Goal: Transaction & Acquisition: Download file/media

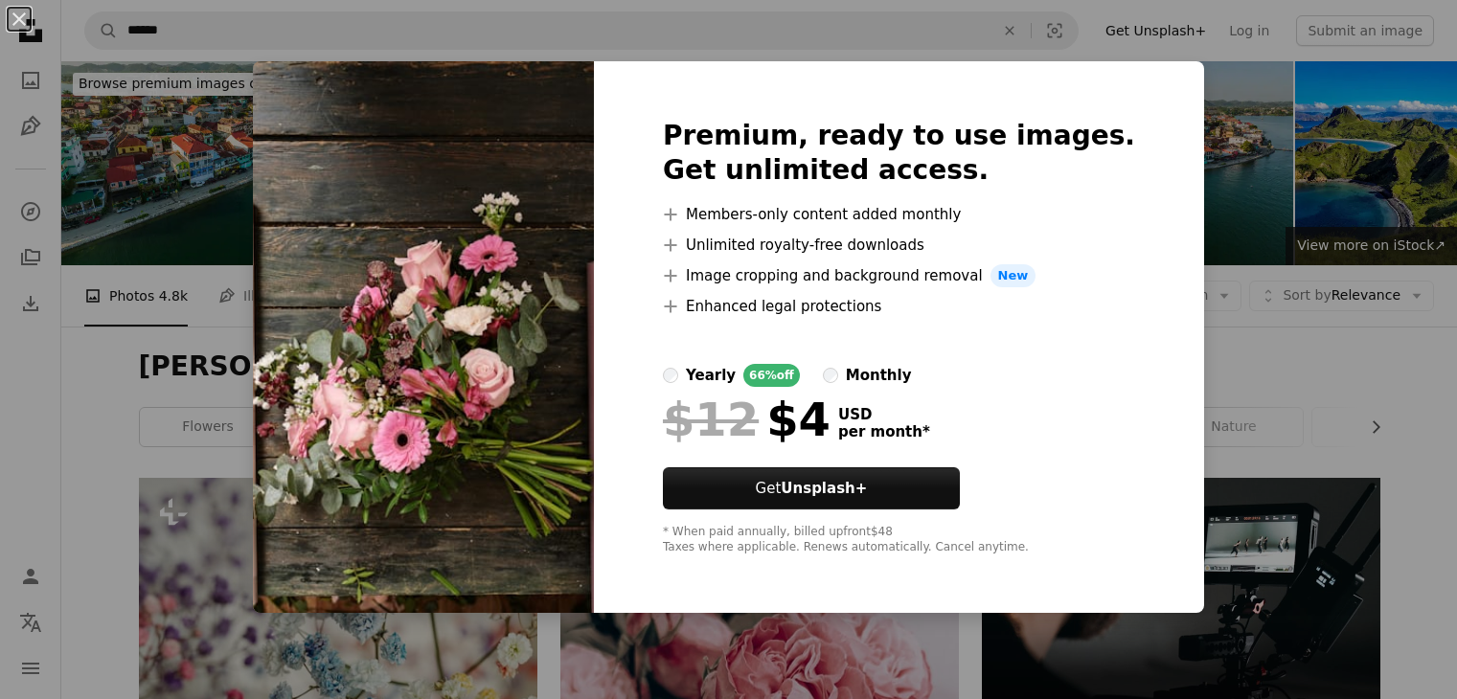
scroll to position [1161, 0]
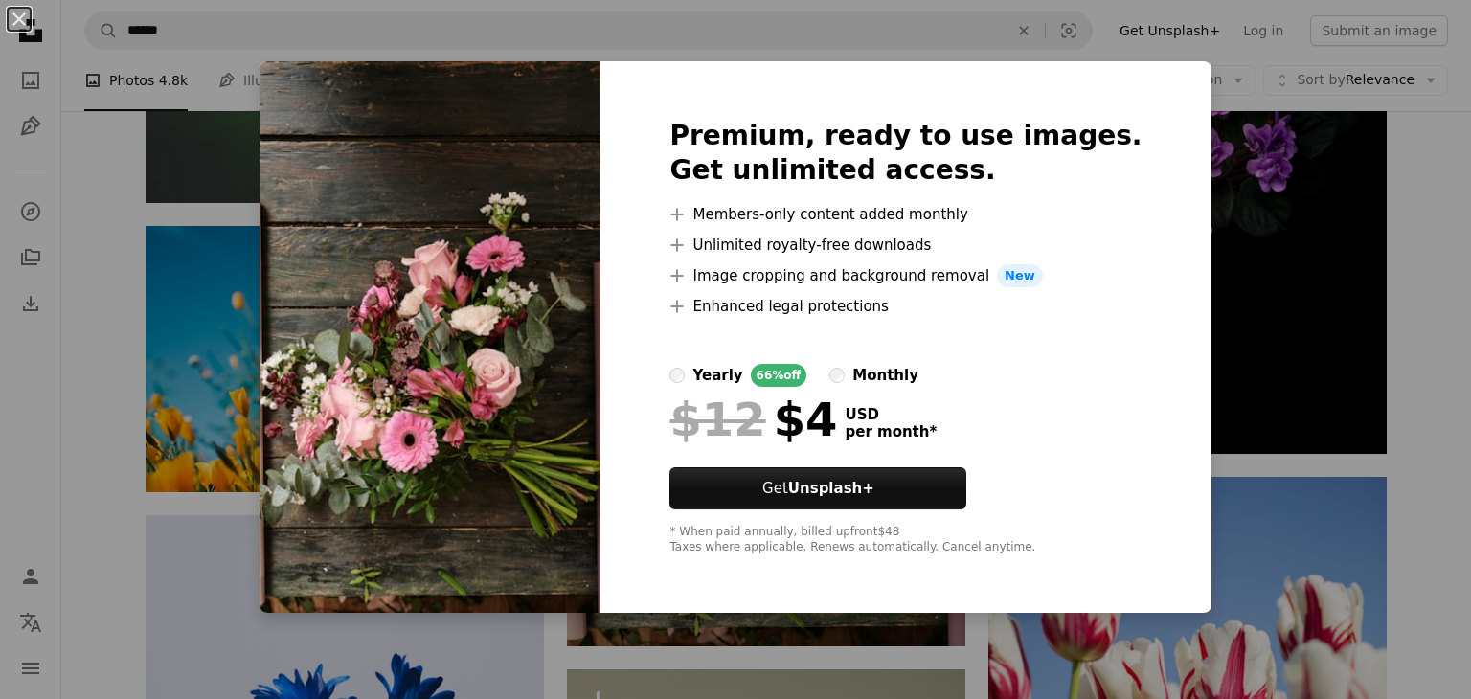
click at [1247, 447] on div "An X shape Premium, ready to use images. Get unlimited access. A plus sign Memb…" at bounding box center [735, 349] width 1471 height 699
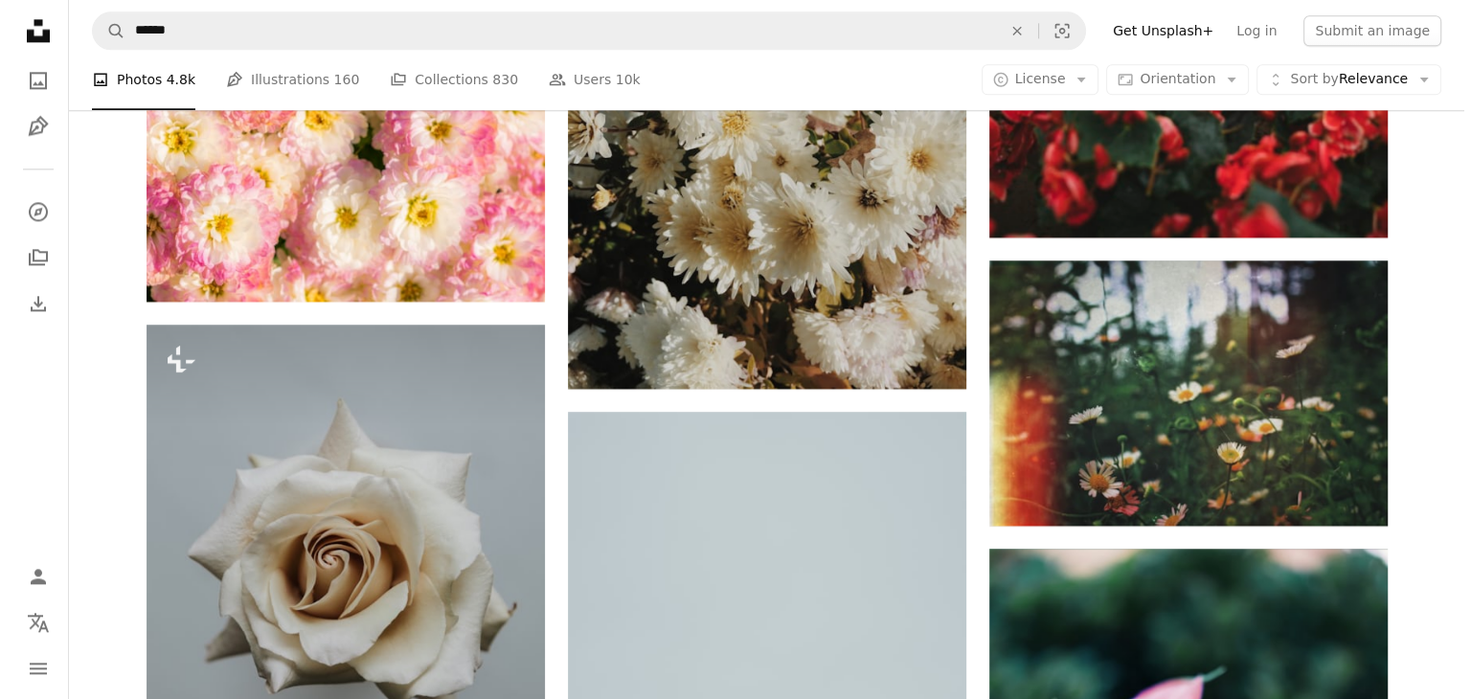
scroll to position [2591, 0]
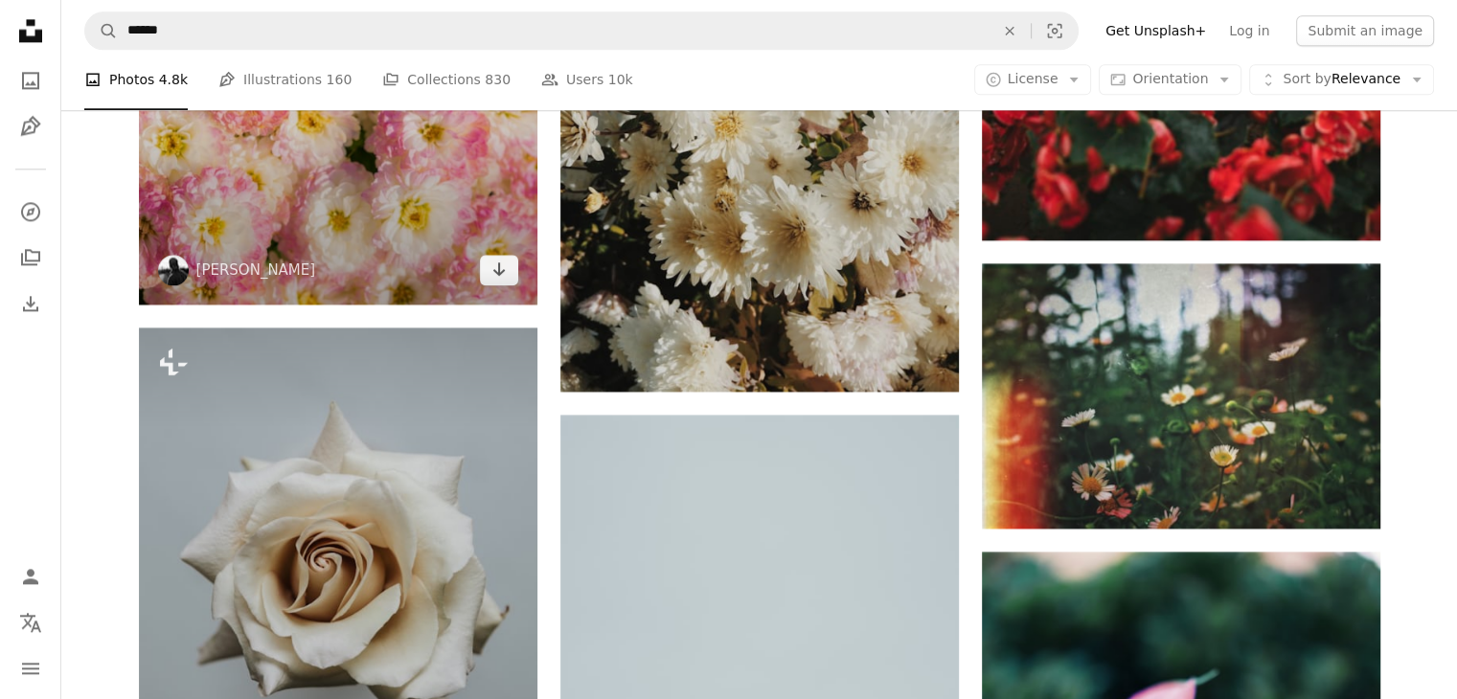
click at [437, 188] on img at bounding box center [338, 6] width 399 height 598
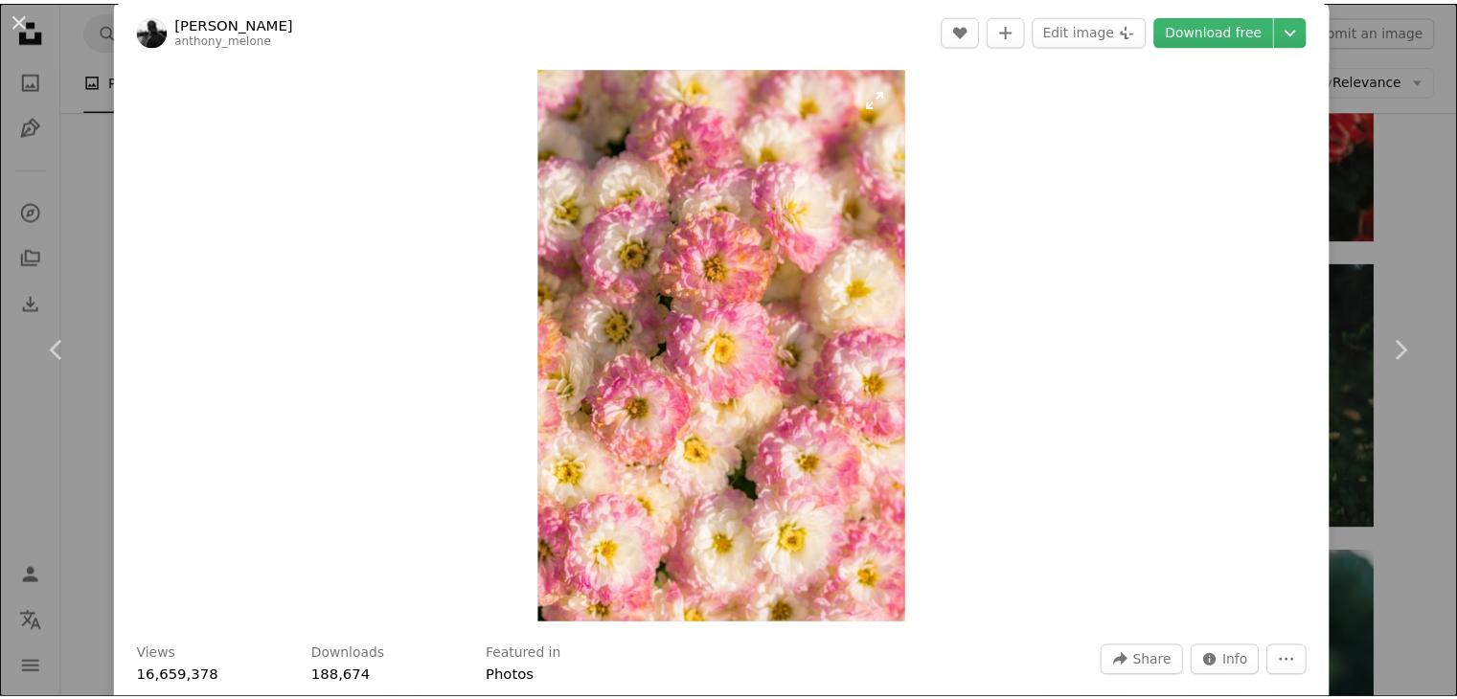
scroll to position [7, 0]
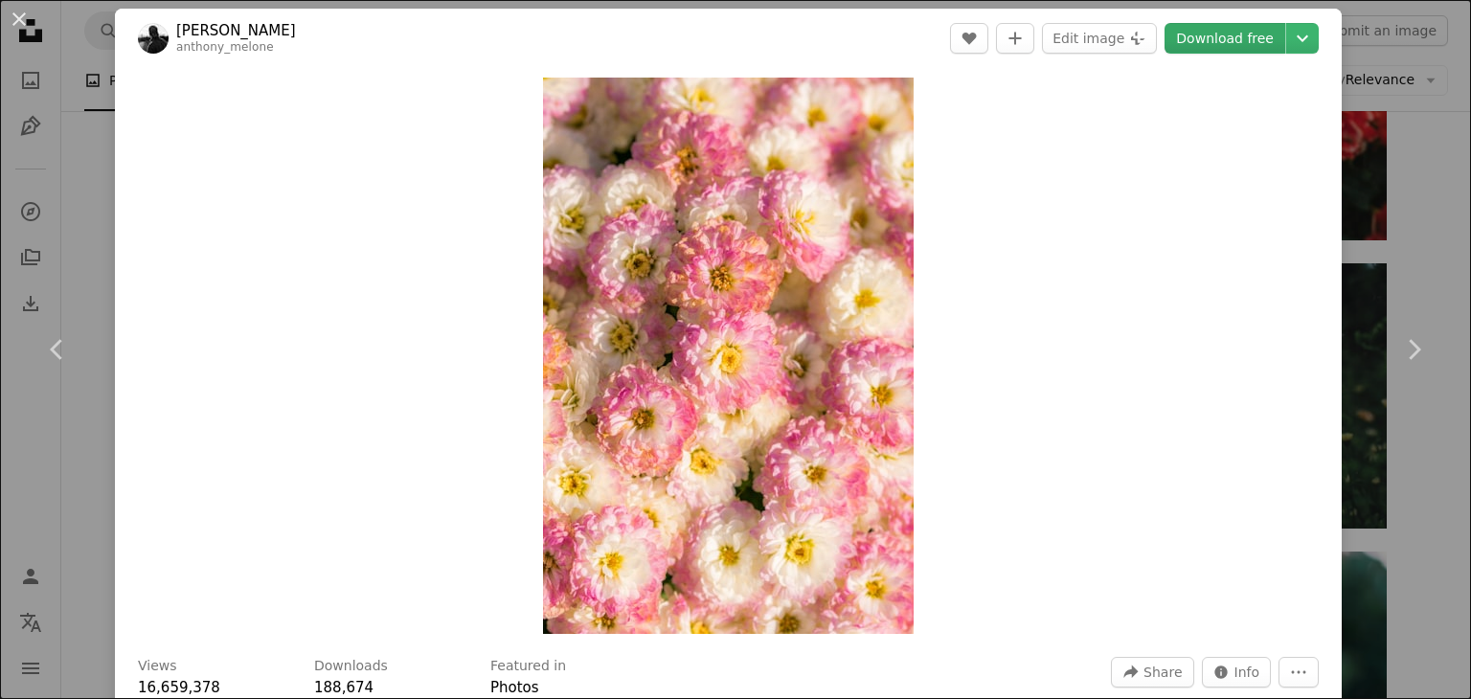
click at [1241, 32] on link "Download free" at bounding box center [1225, 38] width 121 height 31
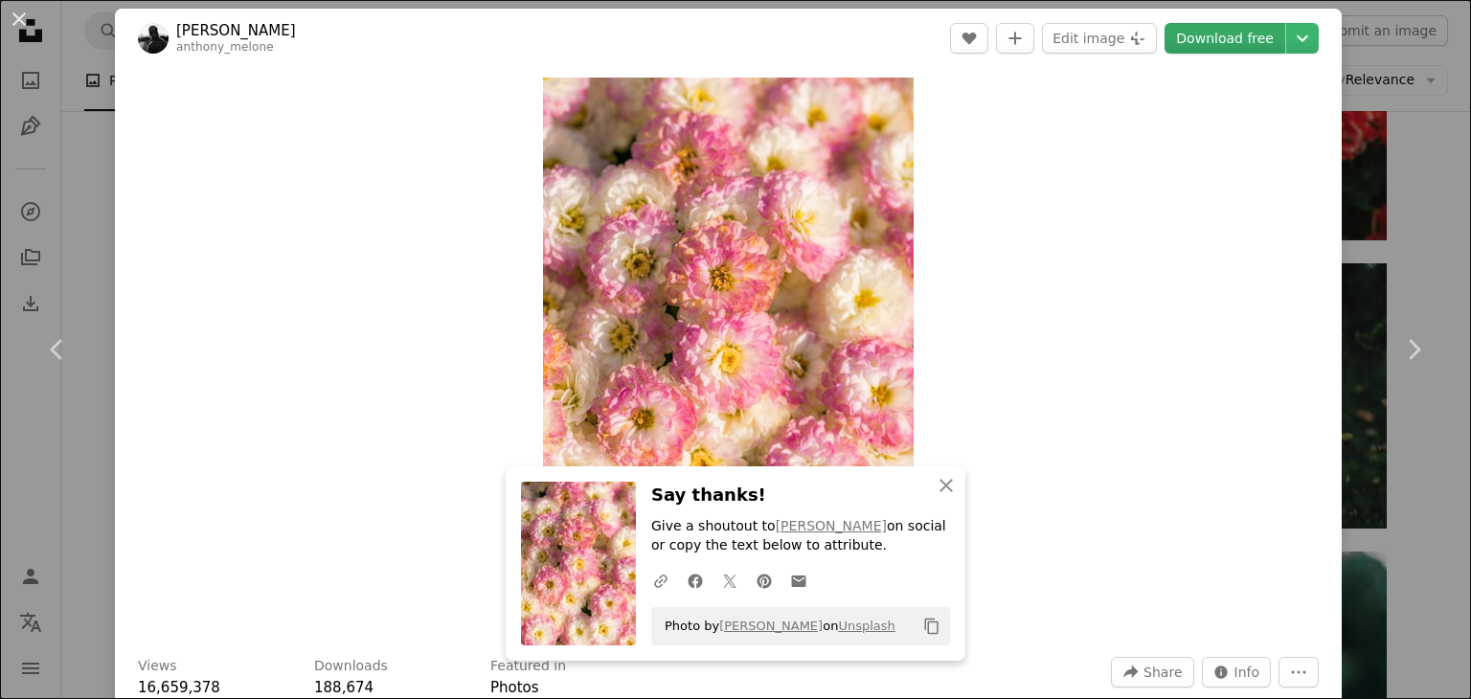
click at [1228, 43] on link "Download free" at bounding box center [1225, 38] width 121 height 31
click at [1290, 664] on icon "More Actions" at bounding box center [1298, 672] width 17 height 17
click at [30, 17] on button "An X shape" at bounding box center [19, 19] width 23 height 23
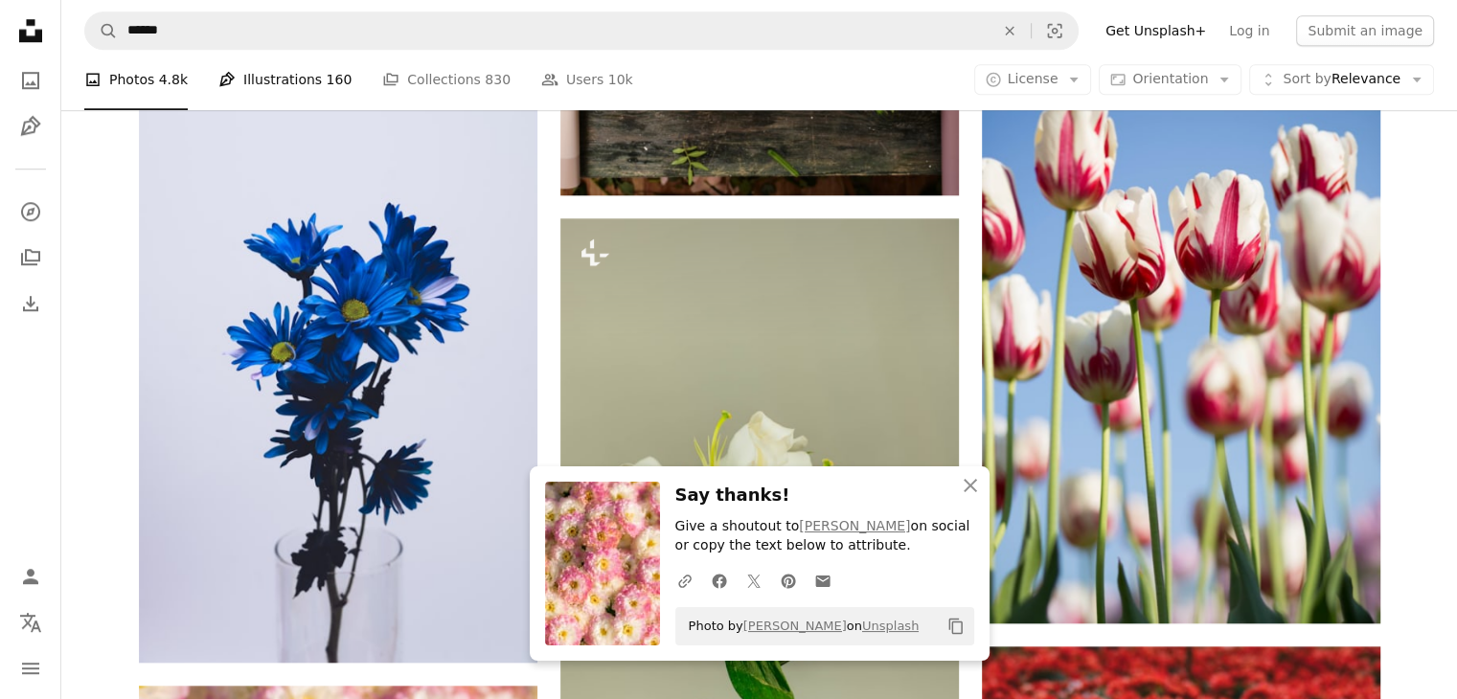
scroll to position [1610, 0]
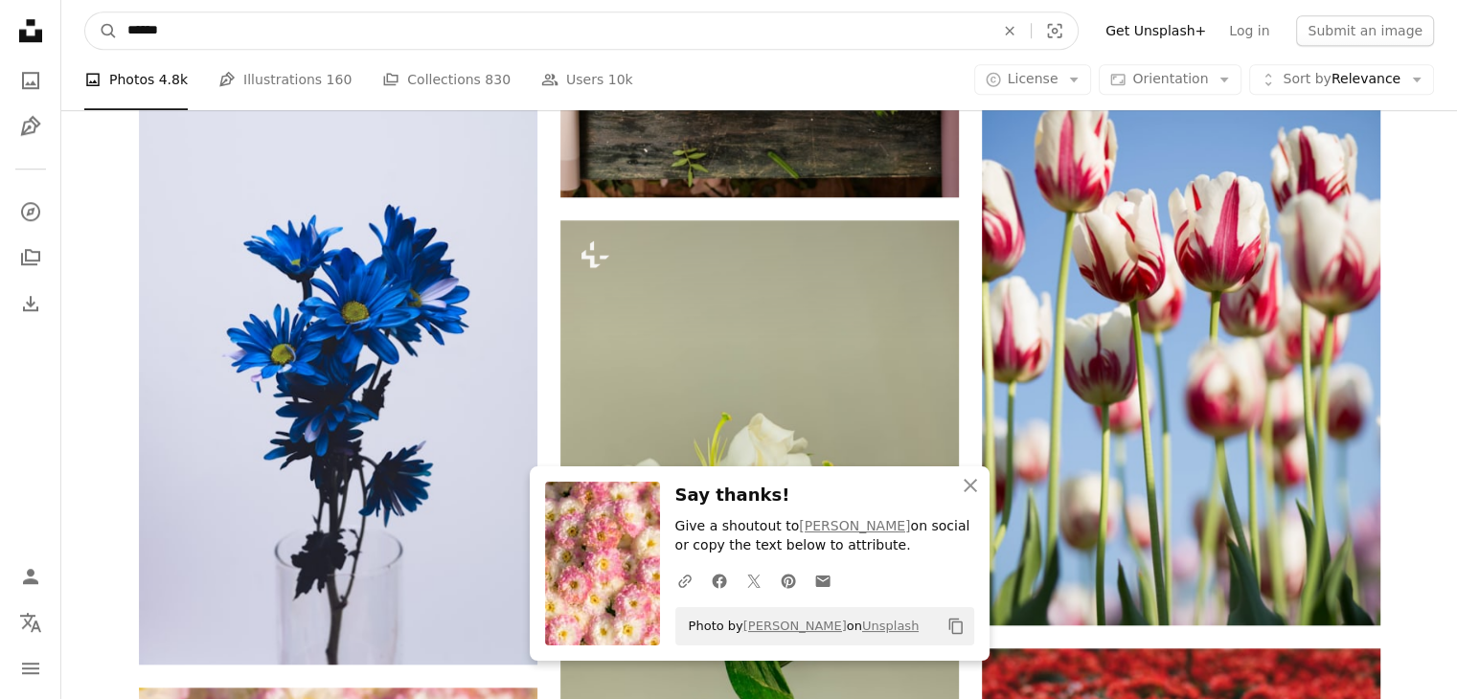
click at [222, 18] on input "******" at bounding box center [553, 30] width 871 height 36
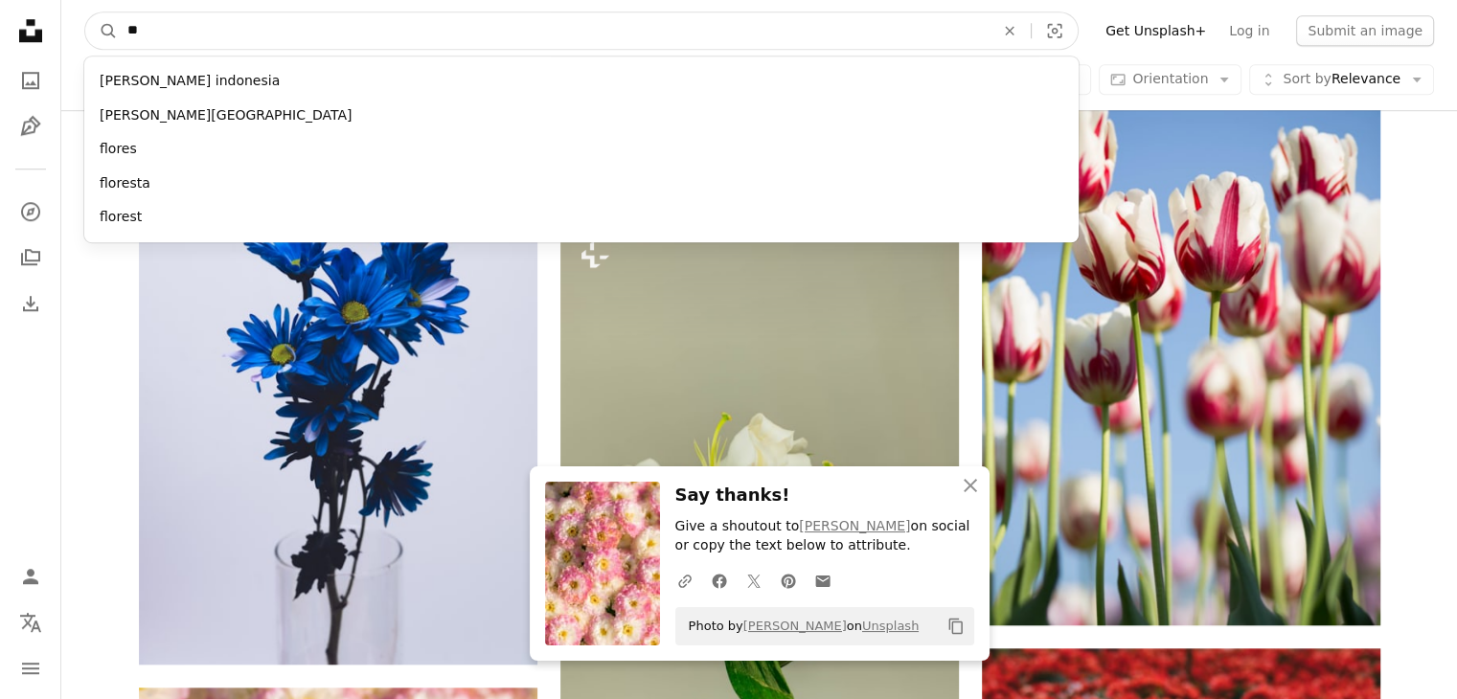
type input "*"
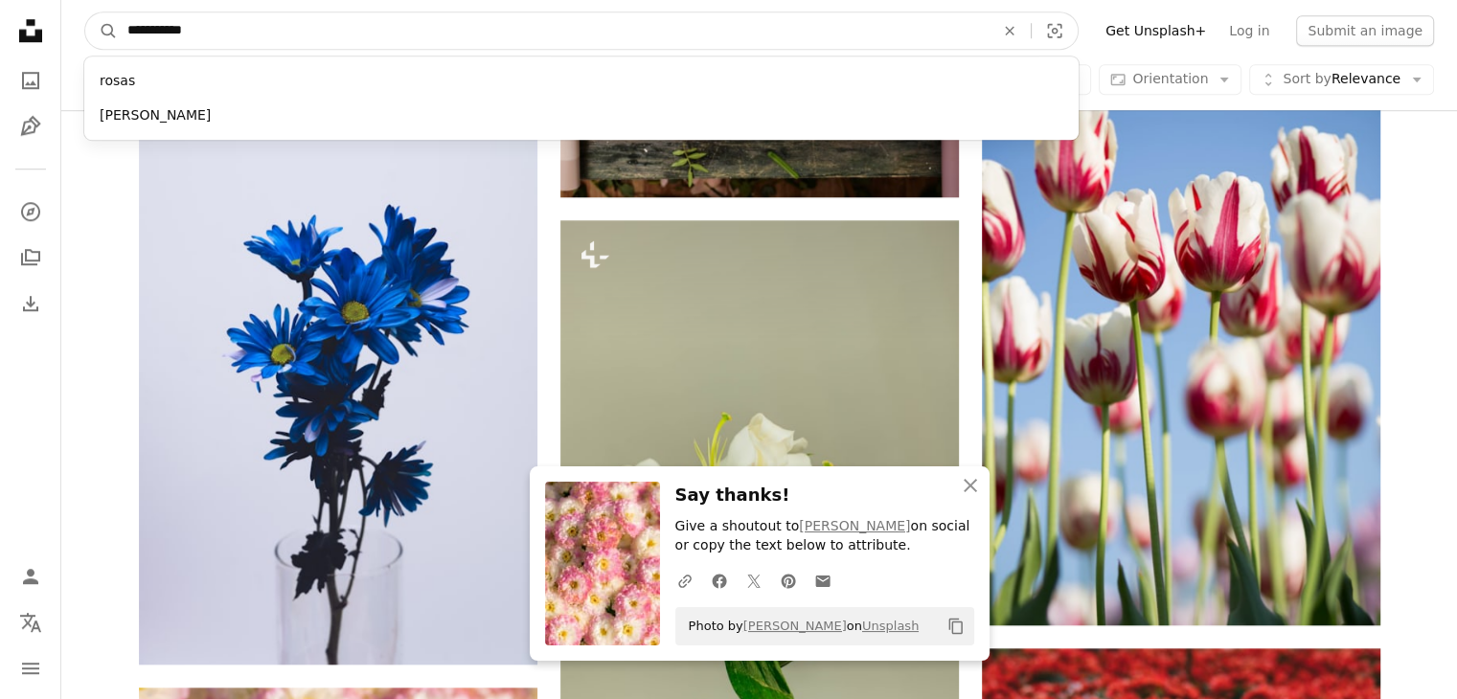
type input "**********"
click at [85, 12] on button "A magnifying glass" at bounding box center [101, 30] width 33 height 36
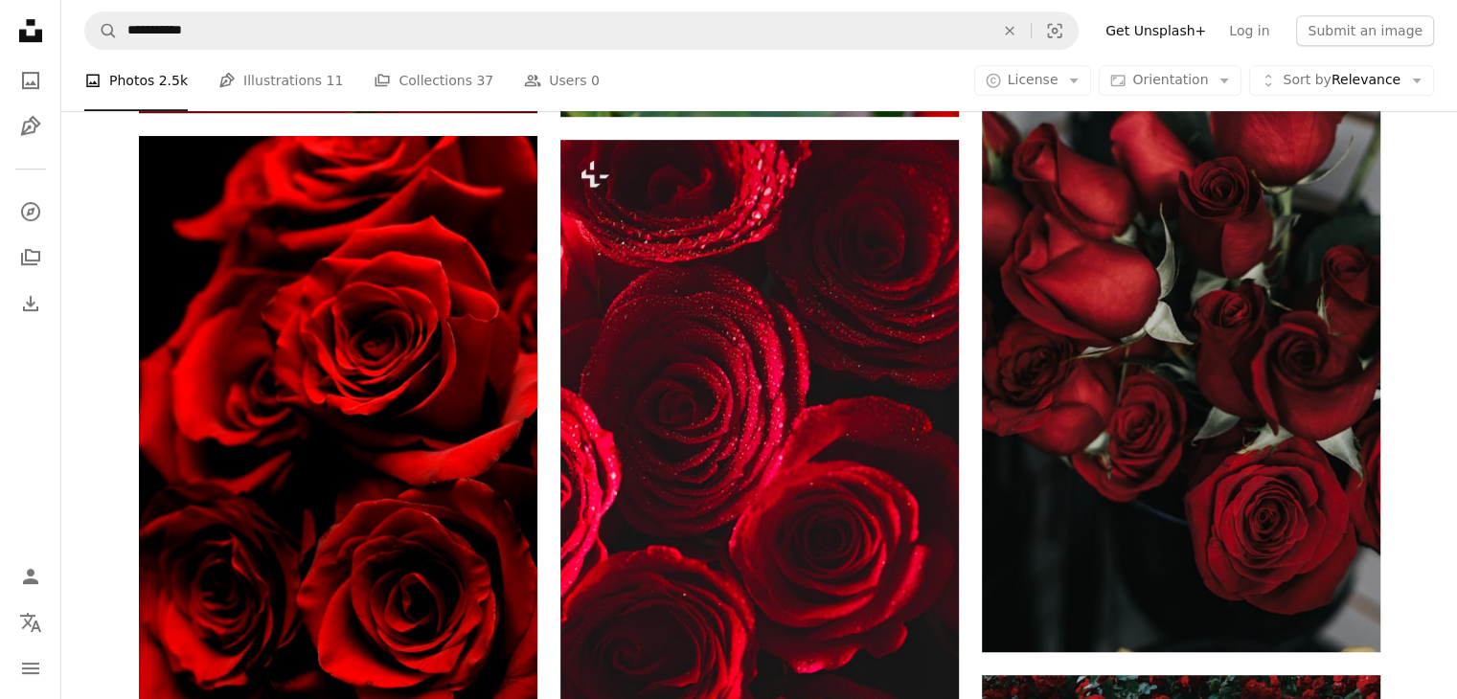
scroll to position [960, 0]
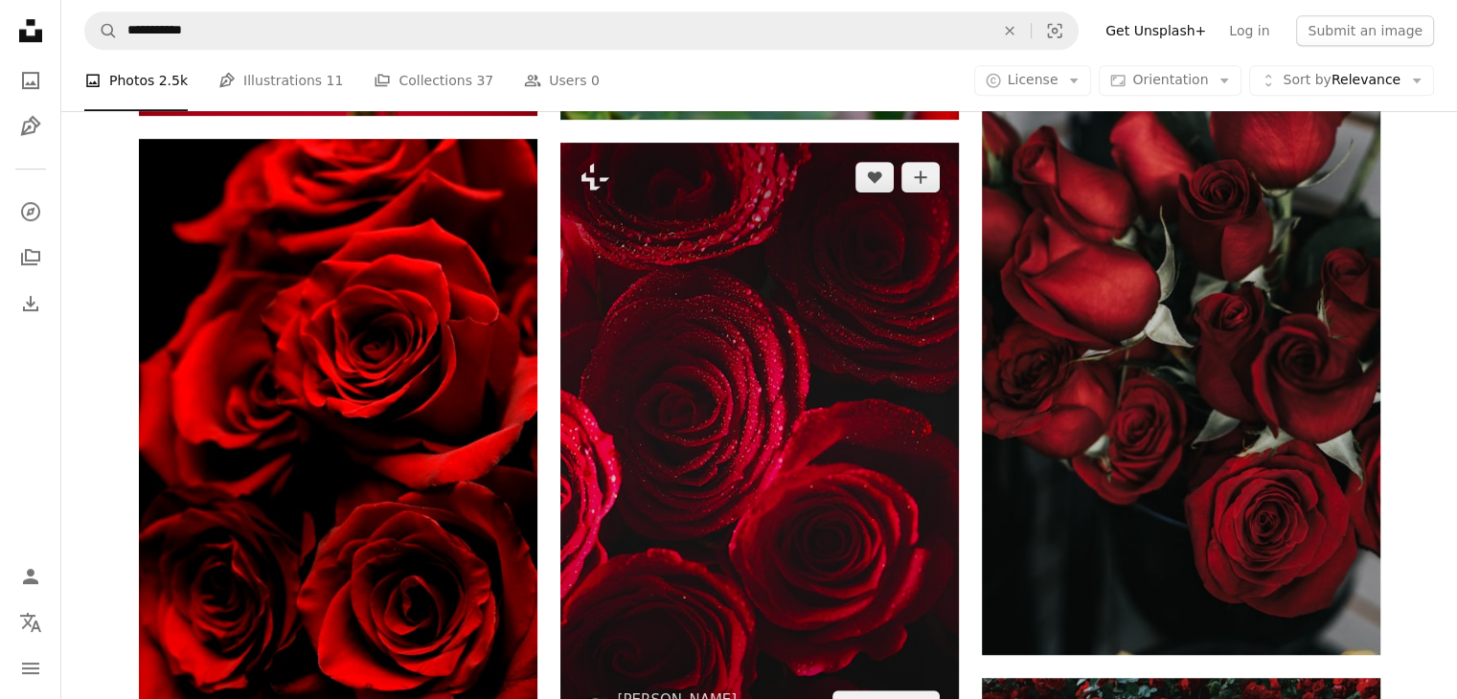
click at [701, 433] on img at bounding box center [759, 442] width 399 height 598
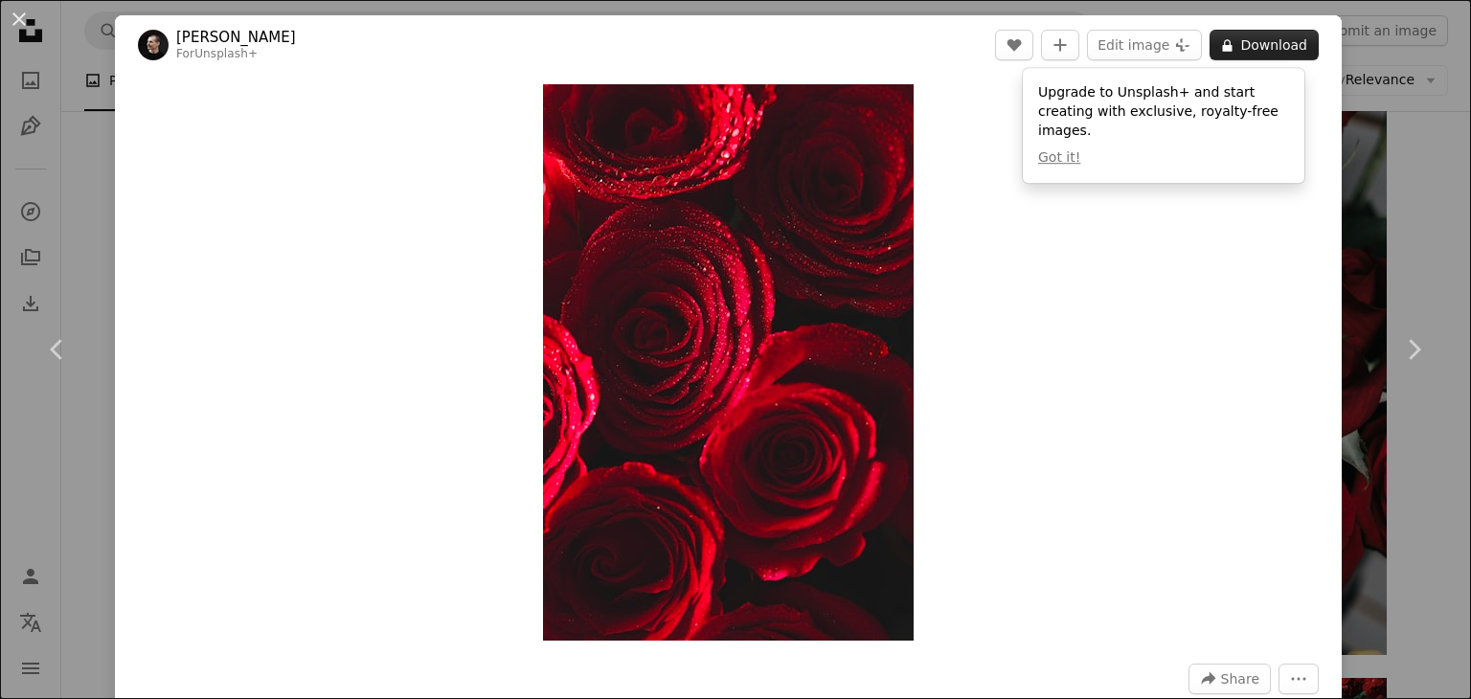
click at [1258, 48] on button "A lock Download" at bounding box center [1264, 45] width 109 height 31
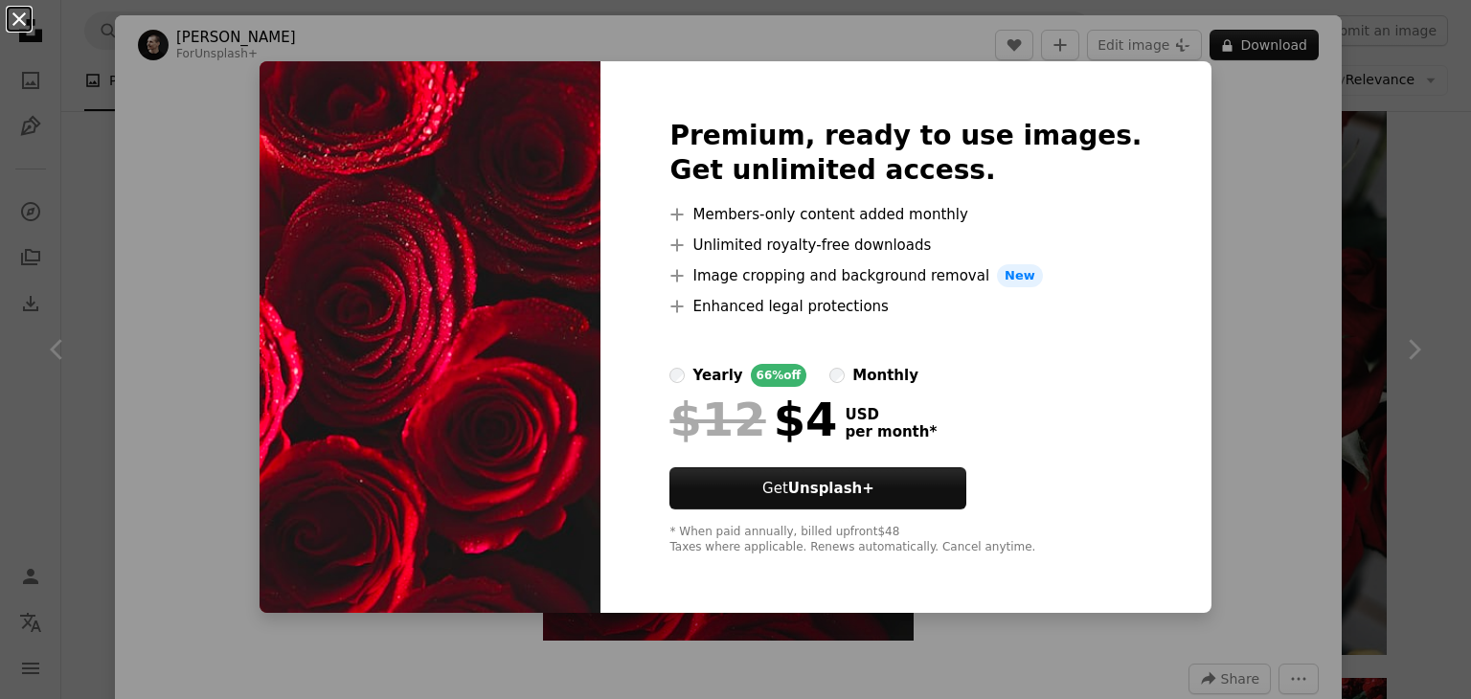
click at [27, 8] on button "An X shape" at bounding box center [19, 19] width 23 height 23
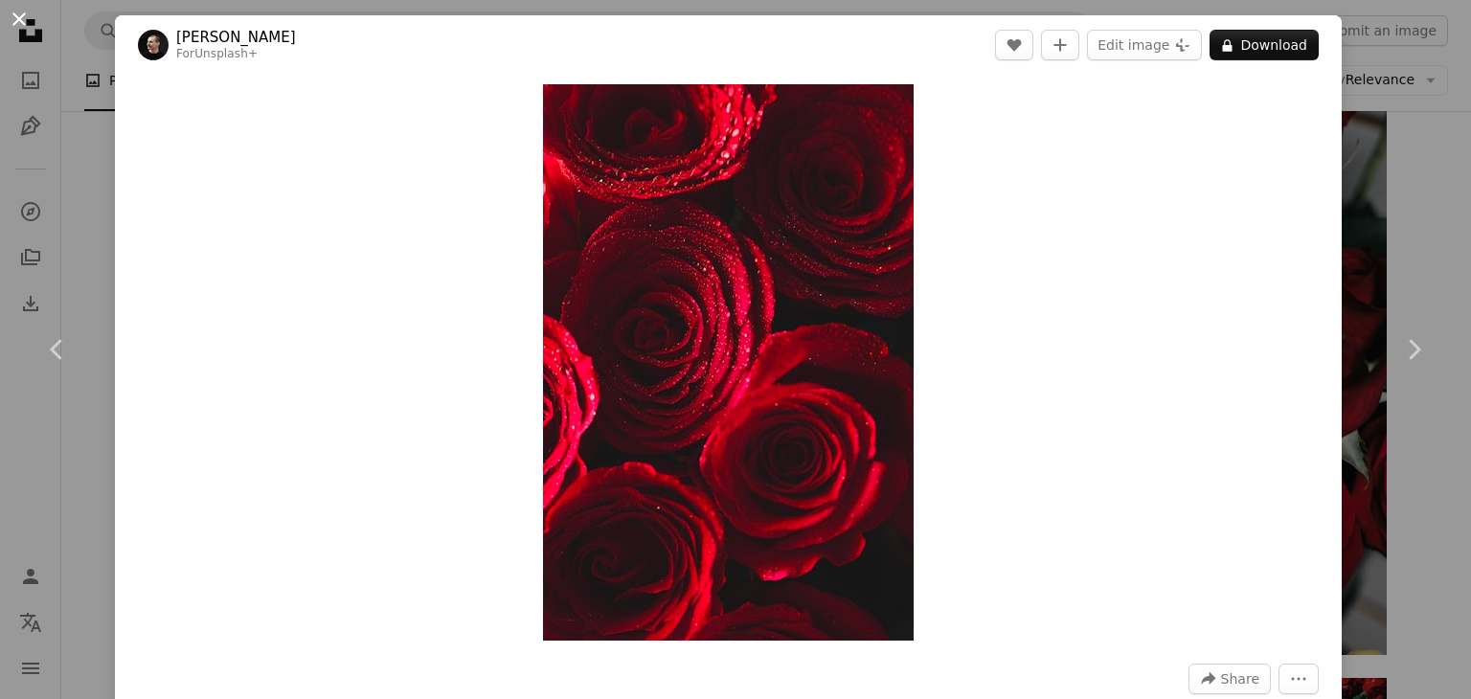
click at [14, 11] on button "An X shape" at bounding box center [19, 19] width 23 height 23
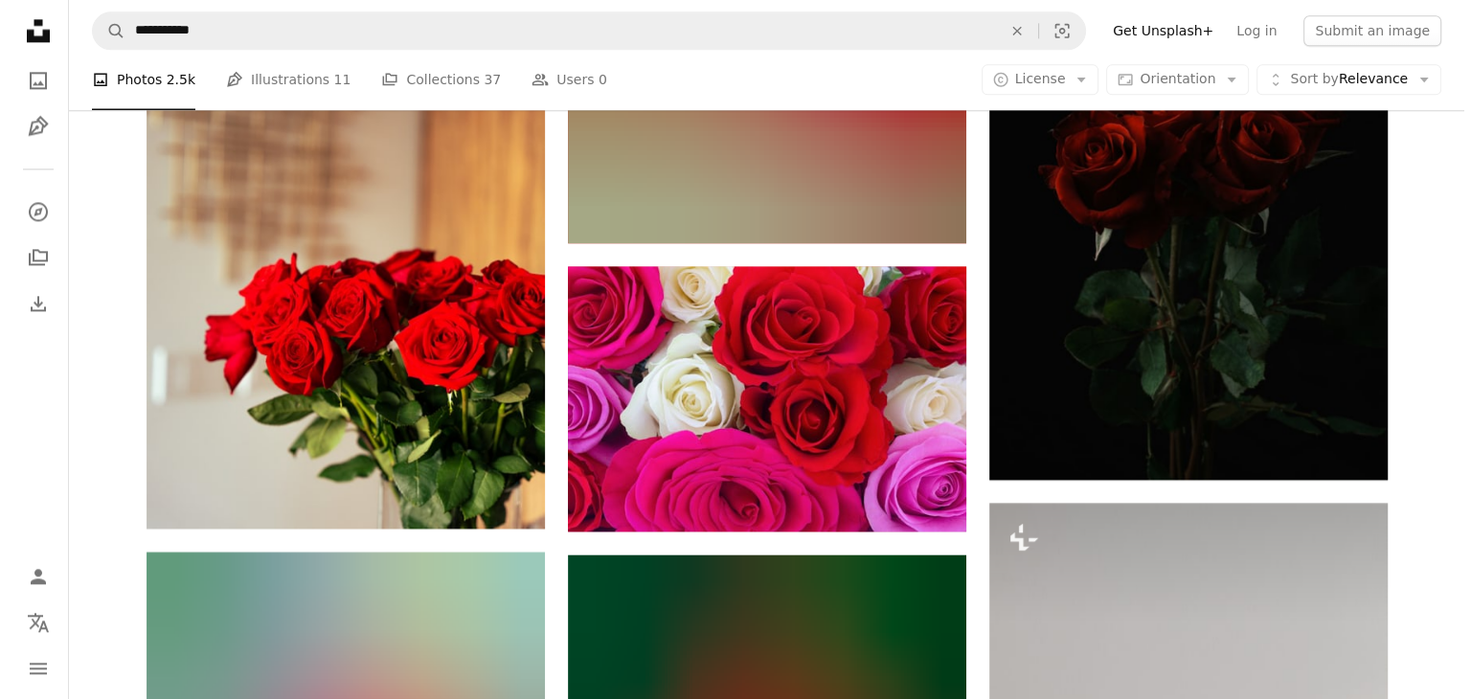
scroll to position [2646, 0]
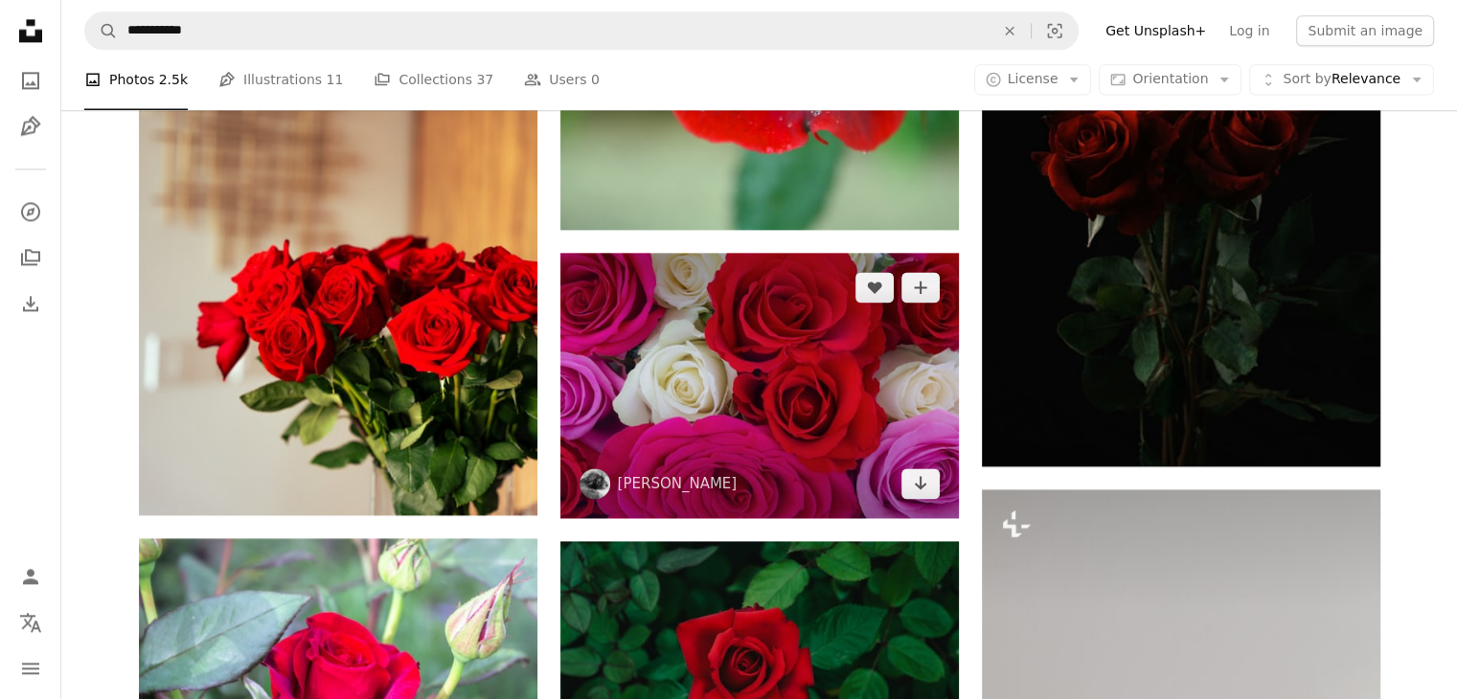
click at [758, 374] on img at bounding box center [759, 385] width 399 height 265
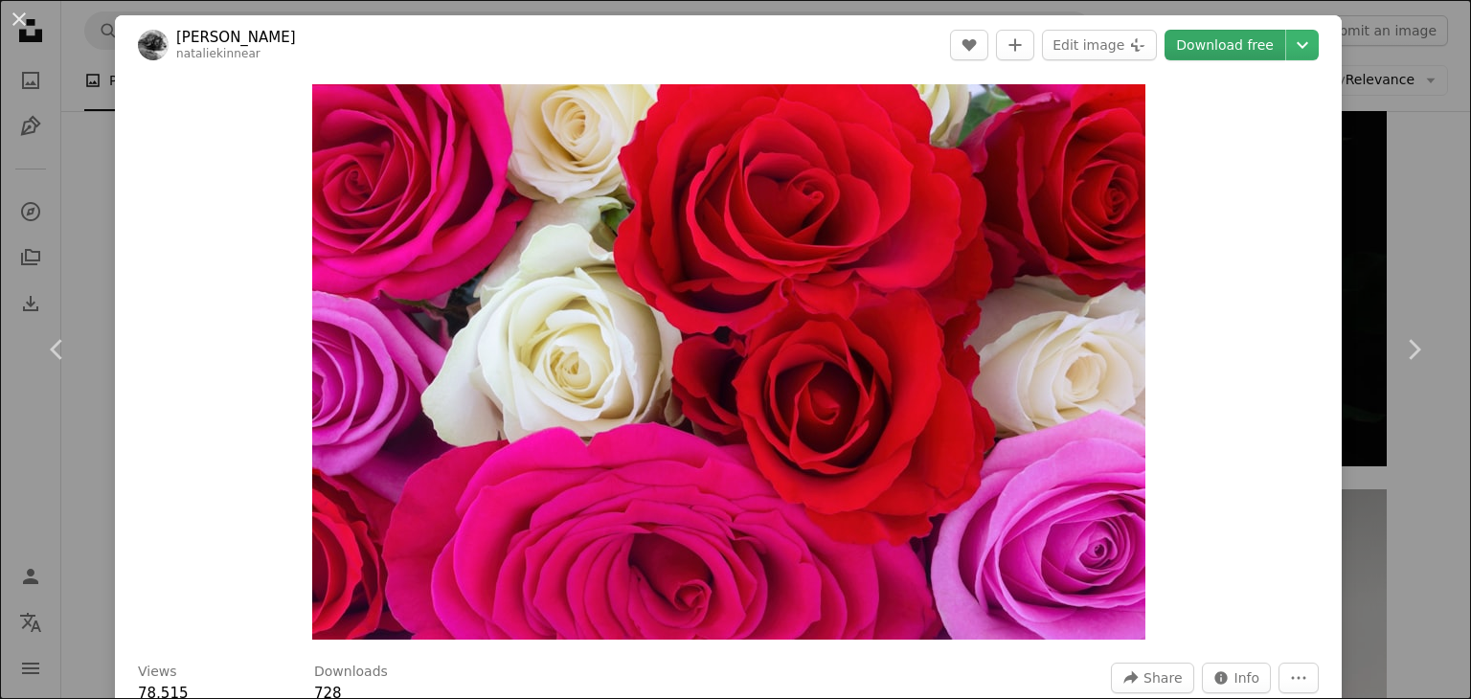
click at [1197, 50] on link "Download free" at bounding box center [1225, 45] width 121 height 31
